Goal: Transaction & Acquisition: Purchase product/service

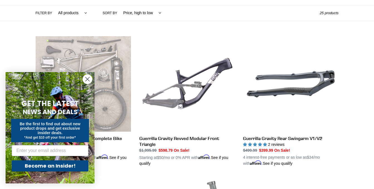
scroll to position [130, 0]
click at [86, 77] on icon "Close dialog" at bounding box center [88, 79] width 4 height 4
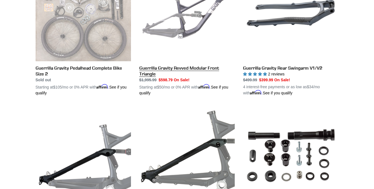
scroll to position [200, 0]
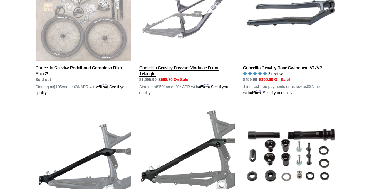
click at [176, 68] on link "Guerrilla Gravity Revved Modular Front Triangle" at bounding box center [186, 31] width 95 height 130
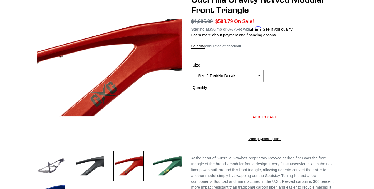
scroll to position [63, 0]
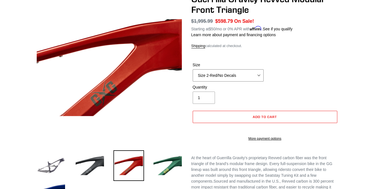
click at [246, 76] on select "Size 2-Gloss Black/No Decals Size 2-Black/Red Decals Size 2-Black/Silver Decals…" at bounding box center [228, 75] width 71 height 12
click at [193, 69] on select "Size 2-Gloss Black/No Decals Size 2-Black/Red Decals Size 2-Black/Silver Decals…" at bounding box center [228, 75] width 71 height 12
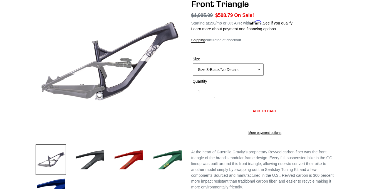
scroll to position [69, 0]
click at [240, 74] on select "Size 2-Gloss Black/No Decals Size 2-Black/Red Decals Size 2-Black/Silver Decals…" at bounding box center [228, 69] width 71 height 12
click at [193, 63] on select "Size 2-Gloss Black/No Decals Size 2-Black/Red Decals Size 2-Black/Silver Decals…" at bounding box center [228, 69] width 71 height 12
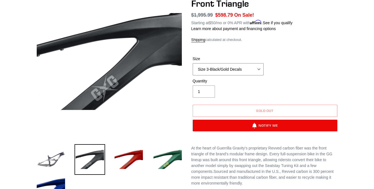
click at [235, 67] on select "Size 2-Gloss Black/No Decals Size 2-Black/Red Decals Size 2-Black/Silver Decals…" at bounding box center [228, 69] width 71 height 12
click at [193, 63] on select "Size 2-Gloss Black/No Decals Size 2-Black/Red Decals Size 2-Black/Silver Decals…" at bounding box center [228, 69] width 71 height 12
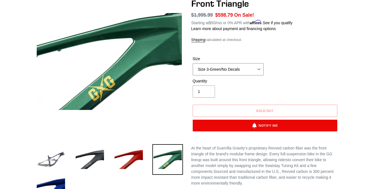
click at [232, 69] on select "Size 2-Gloss Black/No Decals Size 2-Black/Red Decals Size 2-Black/Silver Decals…" at bounding box center [228, 69] width 71 height 12
click at [193, 63] on select "Size 2-Gloss Black/No Decals Size 2-Black/Red Decals Size 2-Black/Silver Decals…" at bounding box center [228, 69] width 71 height 12
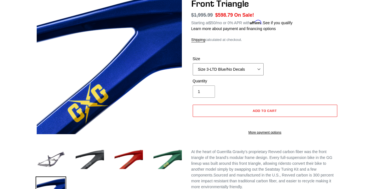
click at [227, 72] on select "Size 2-Gloss Black/No Decals Size 2-Black/Red Decals Size 2-Black/Silver Decals…" at bounding box center [228, 69] width 71 height 12
click at [193, 63] on select "Size 2-Gloss Black/No Decals Size 2-Black/Red Decals Size 2-Black/Silver Decals…" at bounding box center [228, 69] width 71 height 12
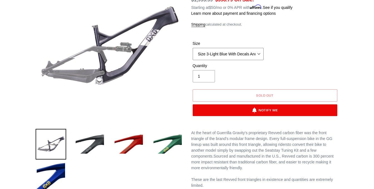
scroll to position [84, 0]
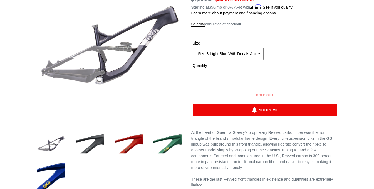
click at [227, 56] on select "Size 2-Gloss Black/No Decals Size 2-Black/Red Decals Size 2-Black/Silver Decals…" at bounding box center [228, 54] width 71 height 12
click at [332, 56] on div "Size Size 2-Gloss Black/No Decals Size 2-Black/Red Decals Size 2-Black/Silver D…" at bounding box center [264, 51] width 147 height 22
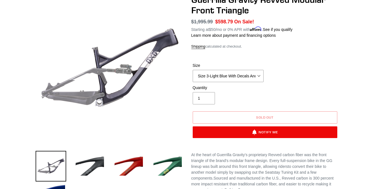
scroll to position [62, 0]
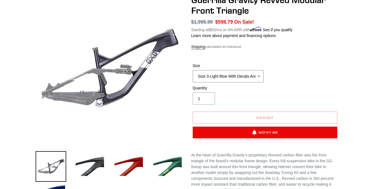
click at [240, 78] on select "Size 2-Gloss Black/No Decals Size 2-Black/Red Decals Size 2-Black/Silver Decals…" at bounding box center [228, 76] width 71 height 12
click at [193, 70] on select "Size 2-Gloss Black/No Decals Size 2-Black/Red Decals Size 2-Black/Silver Decals…" at bounding box center [228, 76] width 71 height 12
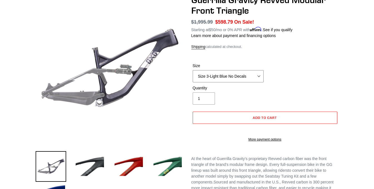
click at [238, 80] on select "Size 2-Gloss Black/No Decals Size 2-Black/Red Decals Size 2-Black/Silver Decals…" at bounding box center [228, 76] width 71 height 12
click at [193, 70] on select "Size 2-Gloss Black/No Decals Size 2-Black/Red Decals Size 2-Black/Silver Decals…" at bounding box center [228, 76] width 71 height 12
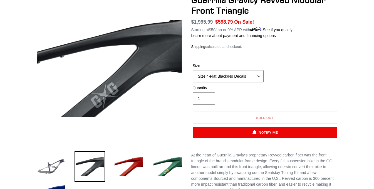
click at [223, 76] on select "Size 2-Gloss Black/No Decals Size 2-Black/Red Decals Size 2-Black/Silver Decals…" at bounding box center [228, 76] width 71 height 12
select select "Size 3-Gray/No Decals"
click at [193, 70] on select "Size 2-Gloss Black/No Decals Size 2-Black/Red Decals Size 2-Black/Silver Decals…" at bounding box center [228, 76] width 71 height 12
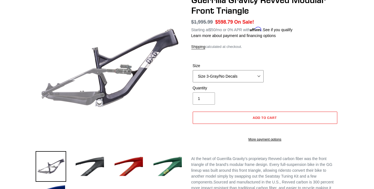
click at [232, 76] on select "Size 2-Gloss Black/No Decals Size 2-Black/Red Decals Size 2-Black/Silver Decals…" at bounding box center [228, 76] width 71 height 12
